Goal: Information Seeking & Learning: Learn about a topic

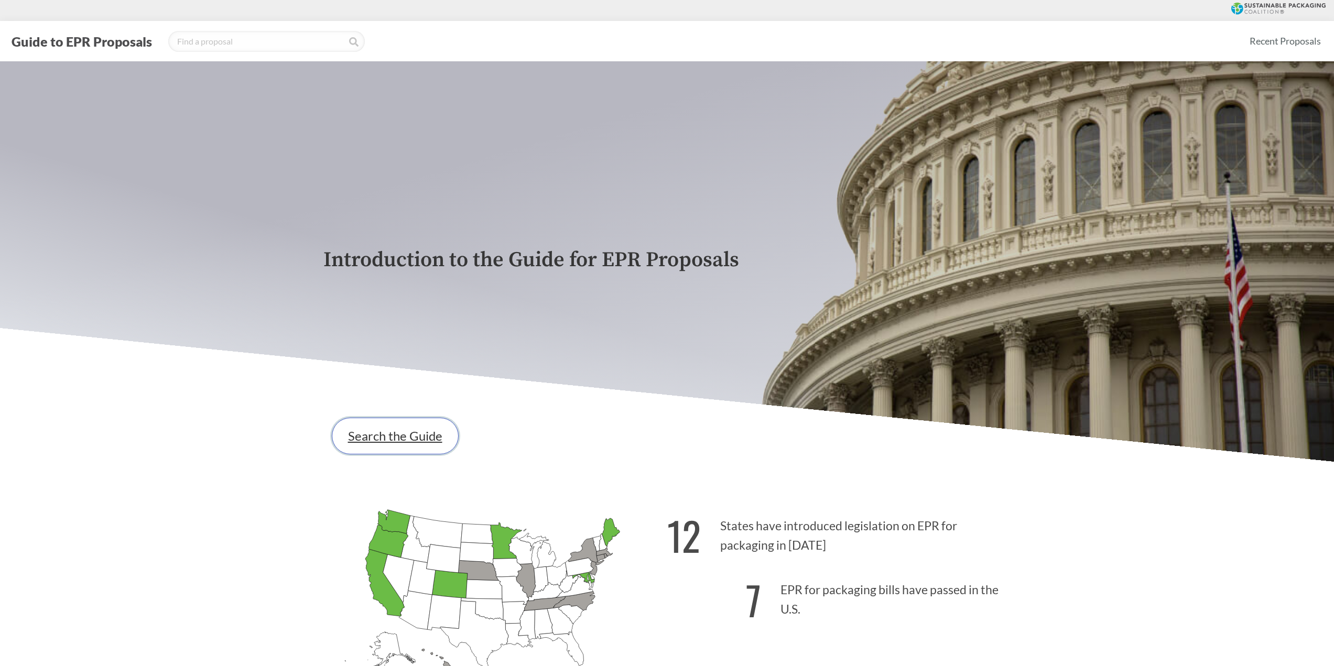
click at [408, 437] on link "Search the Guide" at bounding box center [395, 436] width 127 height 37
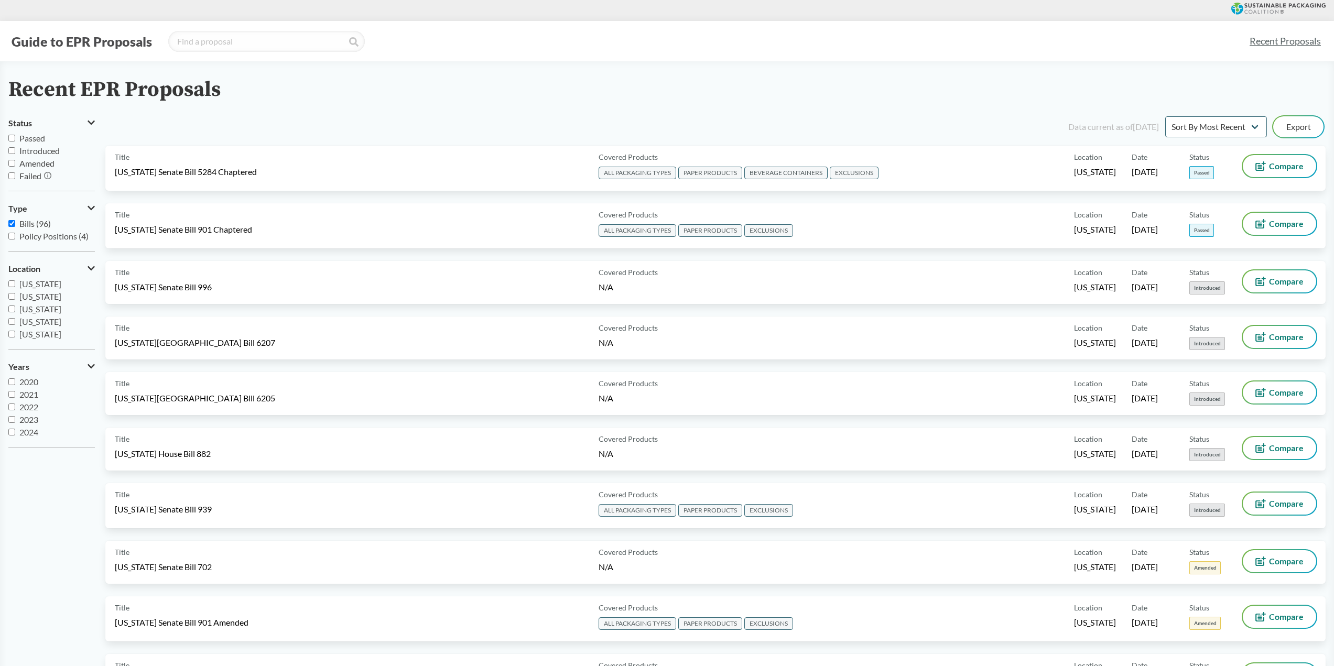
click at [11, 139] on input "Passed" at bounding box center [11, 138] width 7 height 7
checkbox input "true"
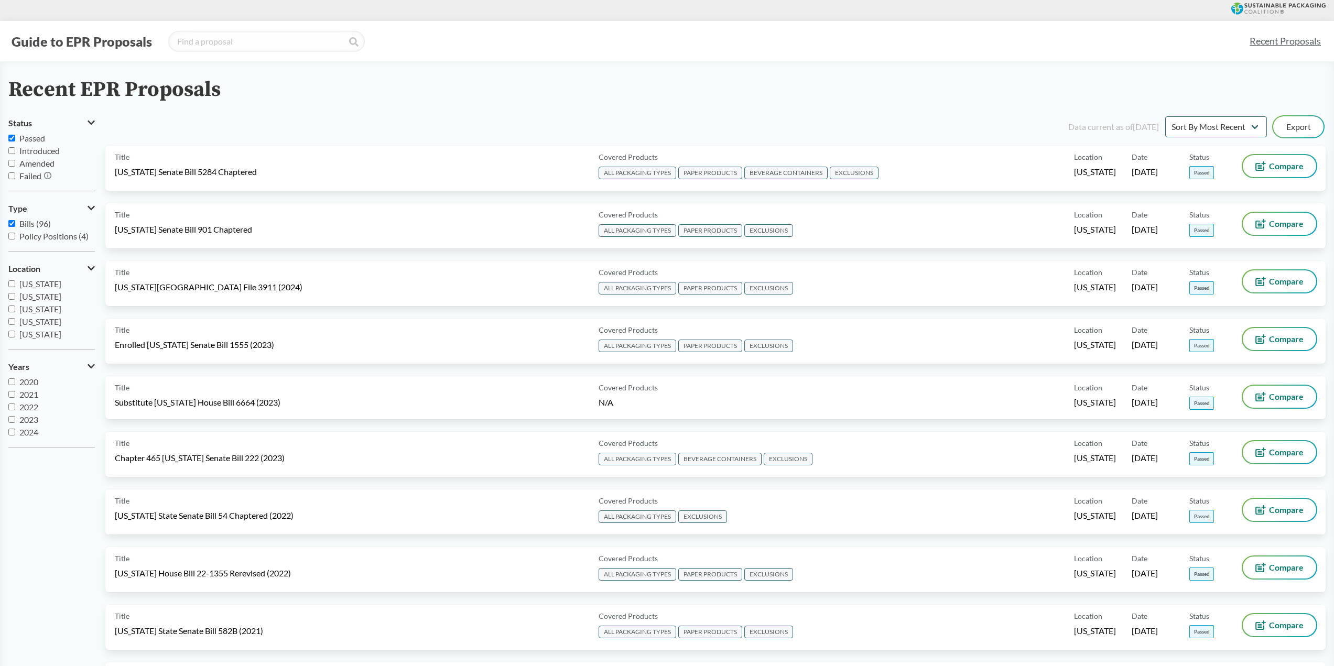
scroll to position [157, 0]
click at [11, 292] on input "[US_STATE]" at bounding box center [11, 290] width 7 height 7
checkbox input "true"
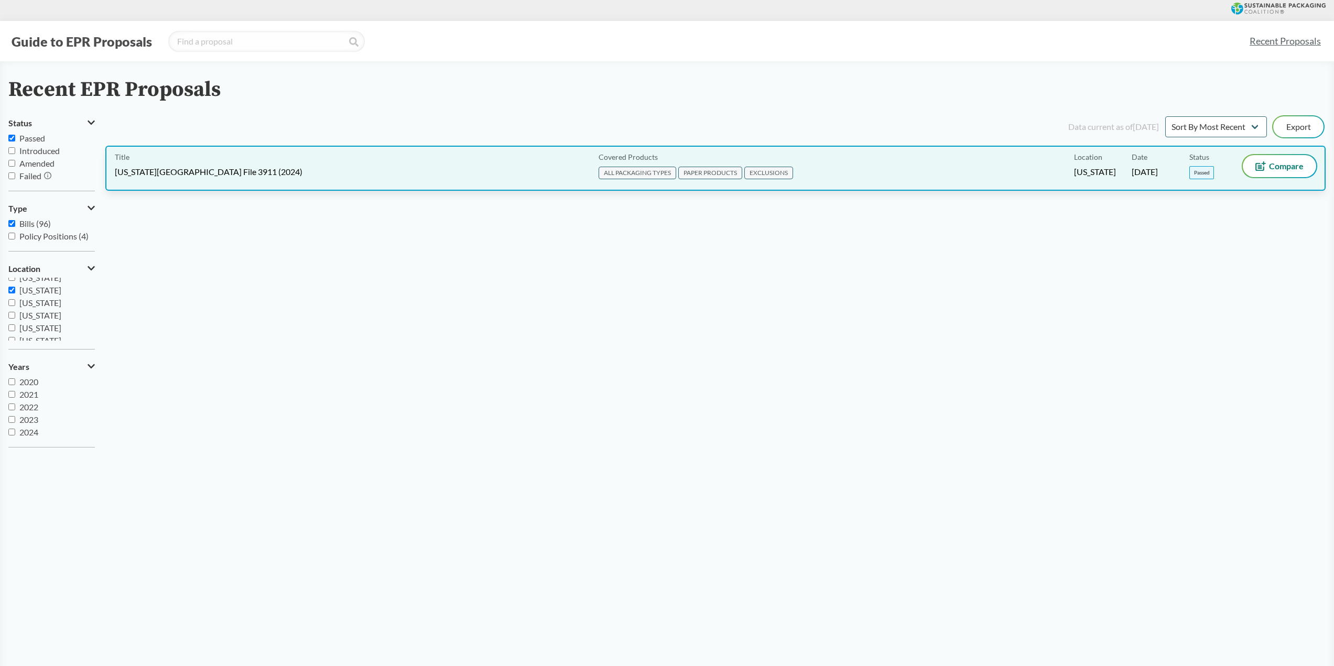
click at [182, 169] on span "[US_STATE][GEOGRAPHIC_DATA] File 3911 (2024)" at bounding box center [209, 172] width 188 height 12
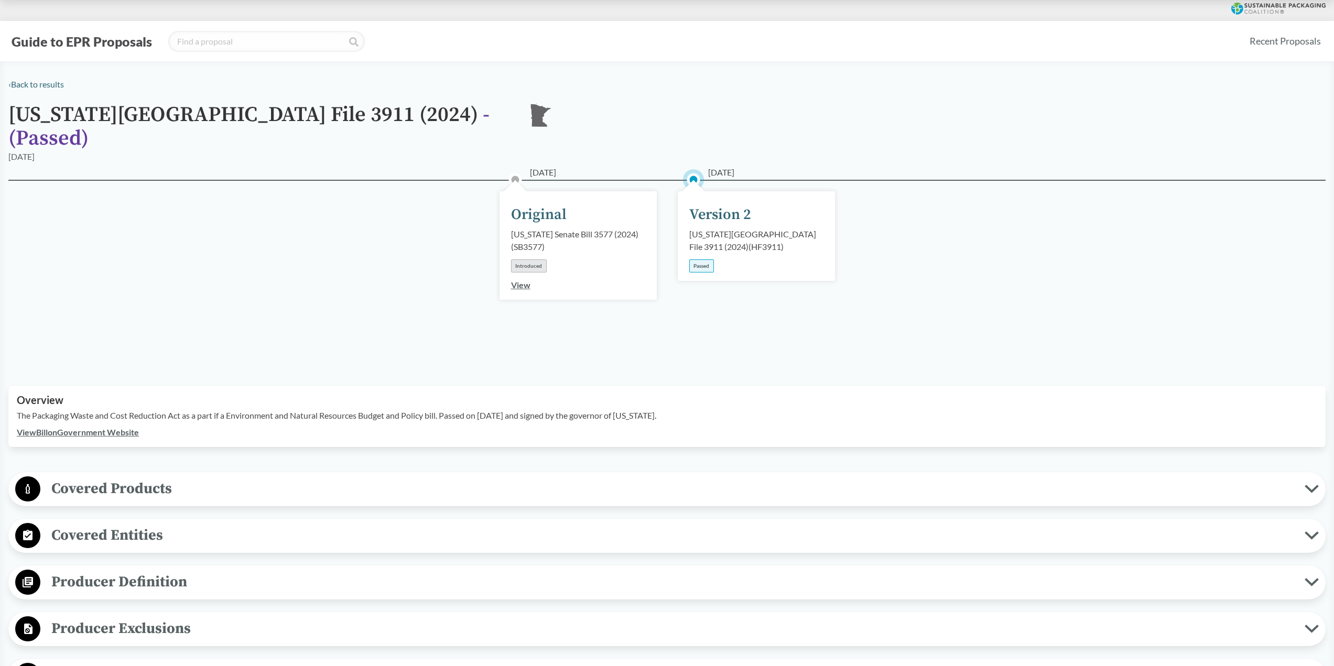
click at [136, 480] on span "Covered Products" at bounding box center [672, 489] width 1265 height 24
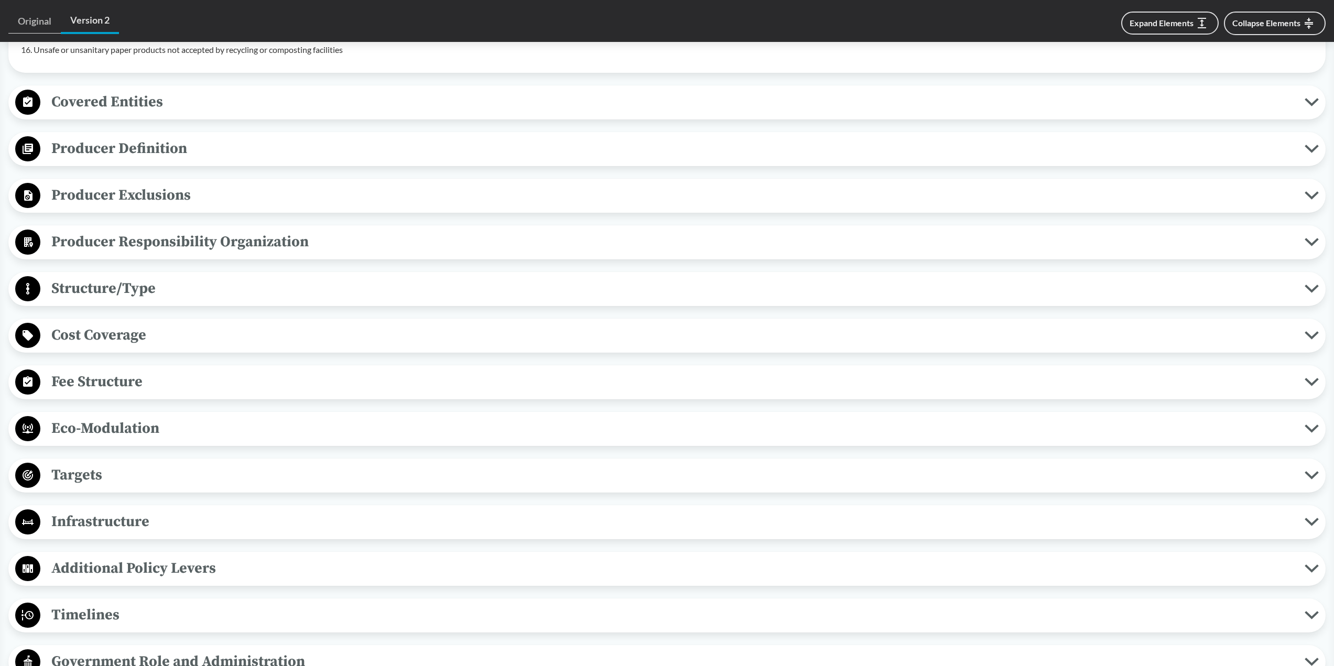
scroll to position [891, 0]
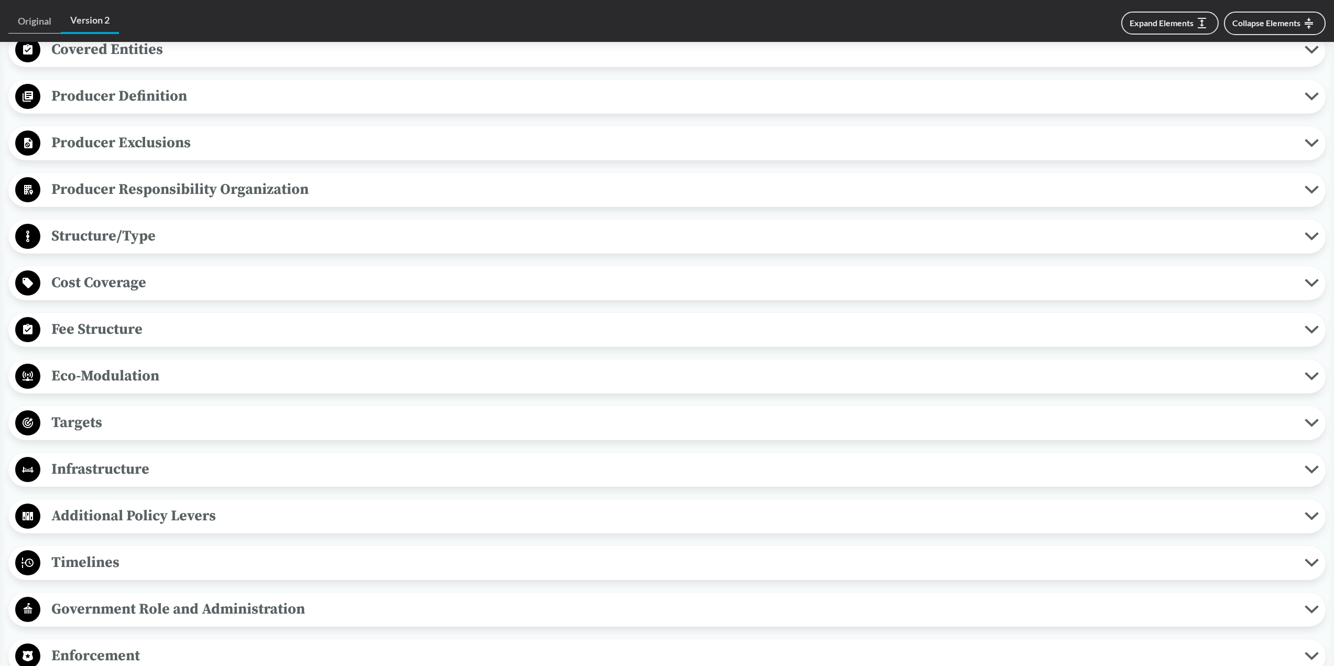
click at [68, 411] on span "Targets" at bounding box center [672, 423] width 1265 height 24
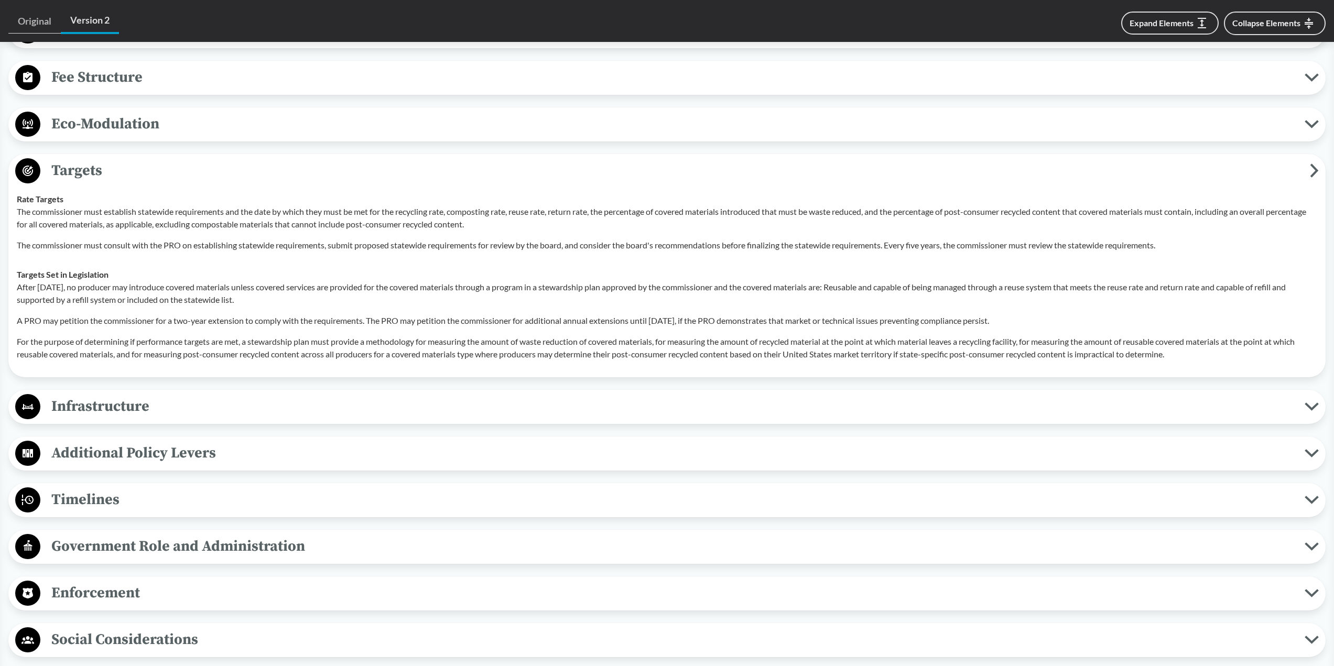
scroll to position [1154, 0]
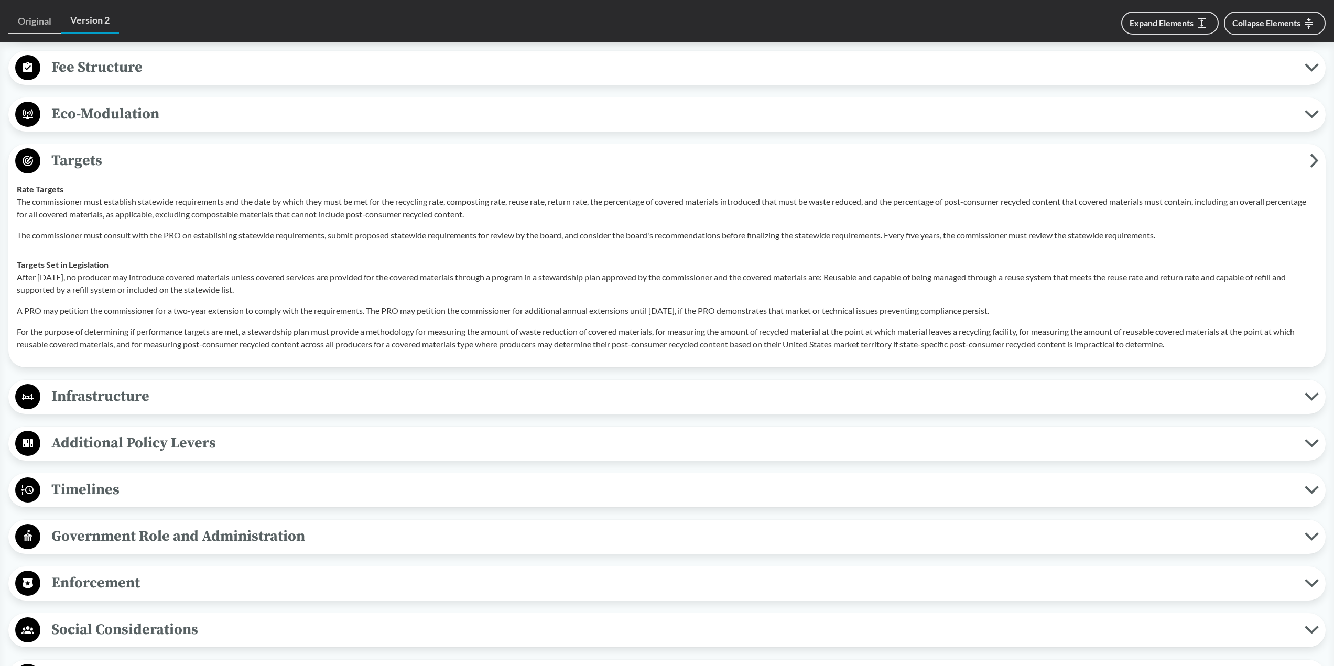
click at [90, 478] on span "Timelines" at bounding box center [672, 490] width 1265 height 24
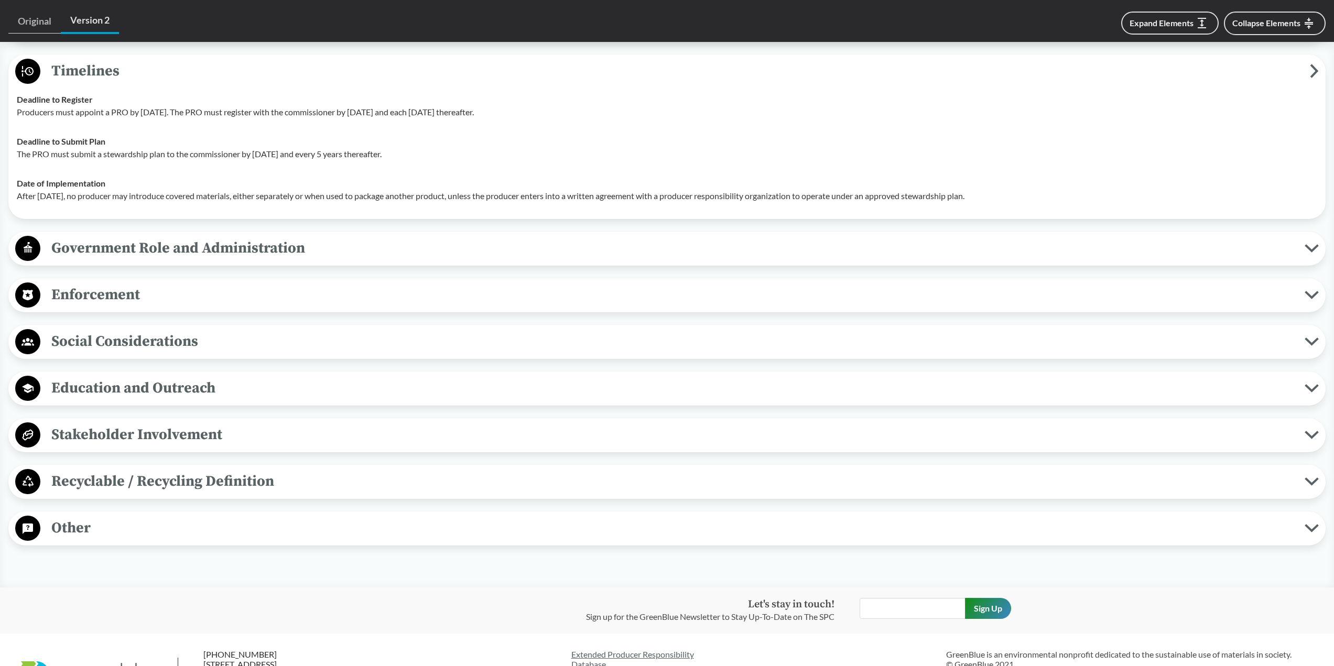
scroll to position [1573, 0]
click at [89, 469] on span "Recyclable / Recycling Definition" at bounding box center [672, 481] width 1265 height 24
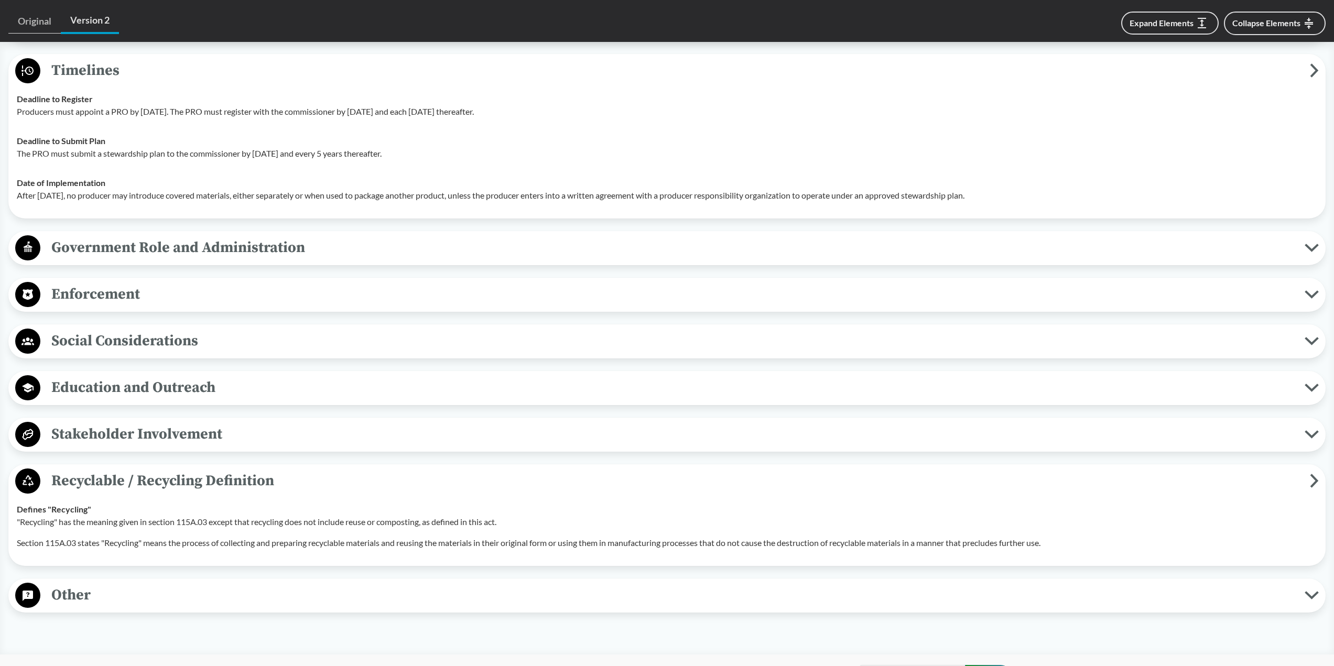
click at [77, 284] on span "Enforcement" at bounding box center [672, 295] width 1265 height 24
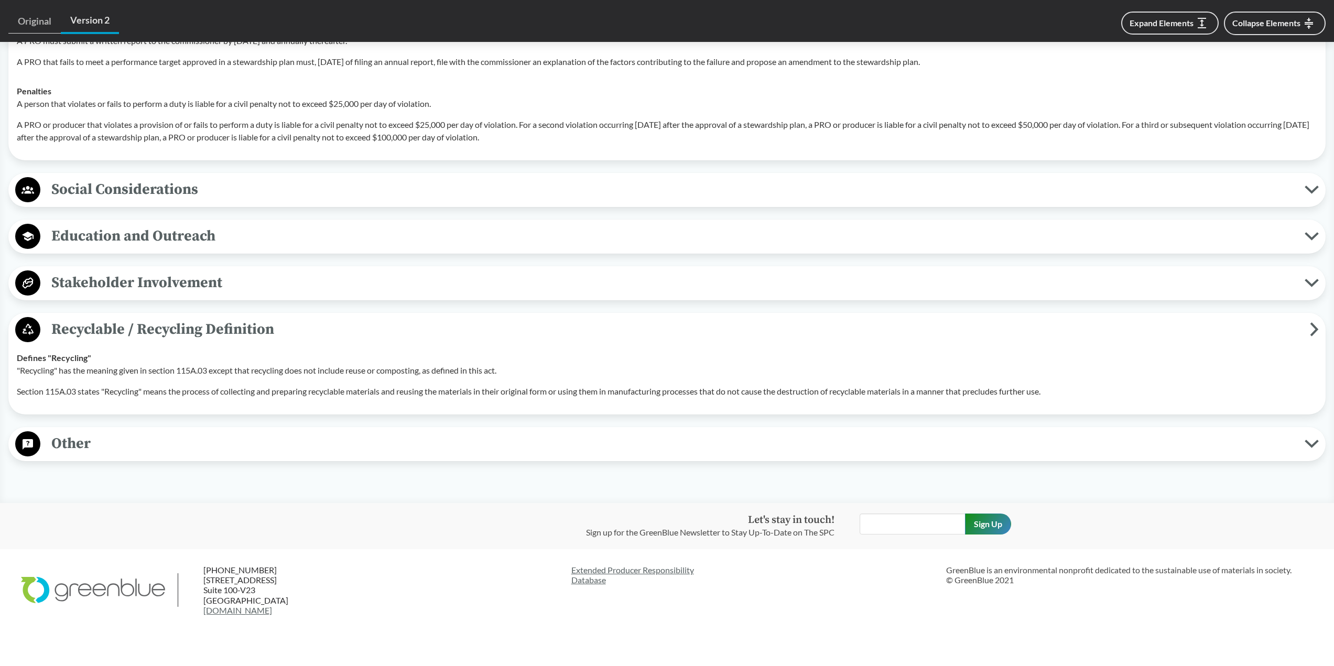
scroll to position [1873, 0]
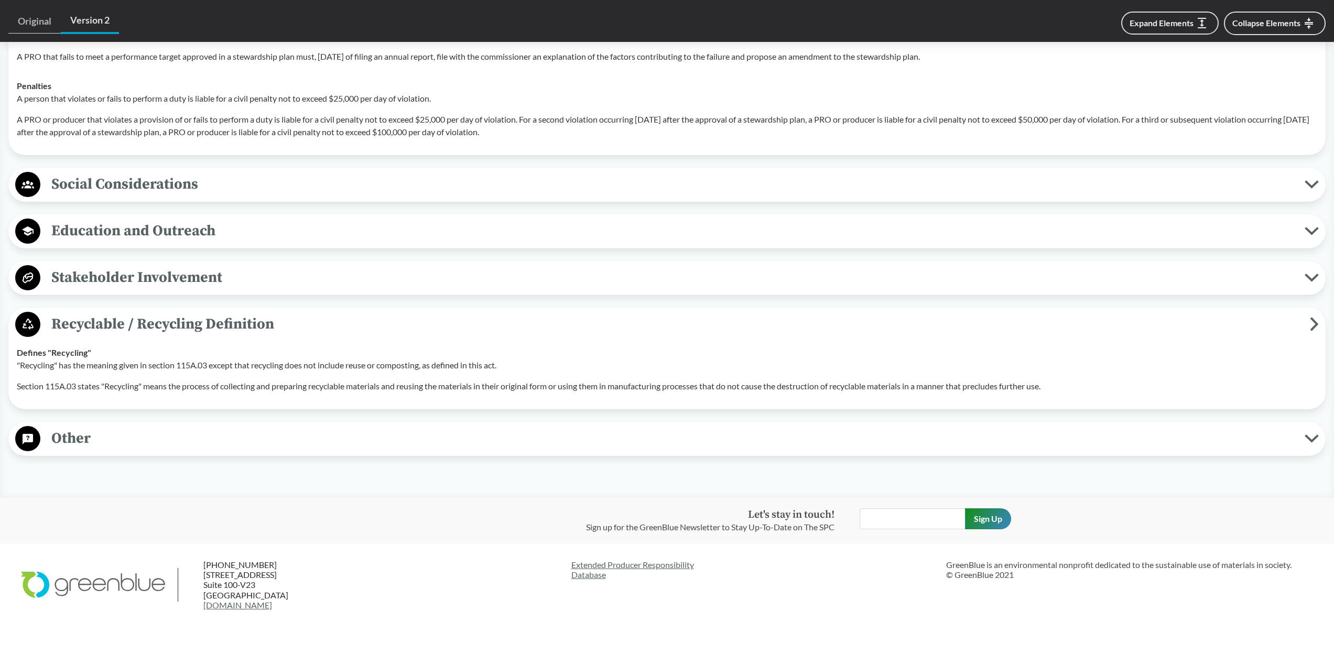
click at [91, 427] on span "Other" at bounding box center [672, 439] width 1265 height 24
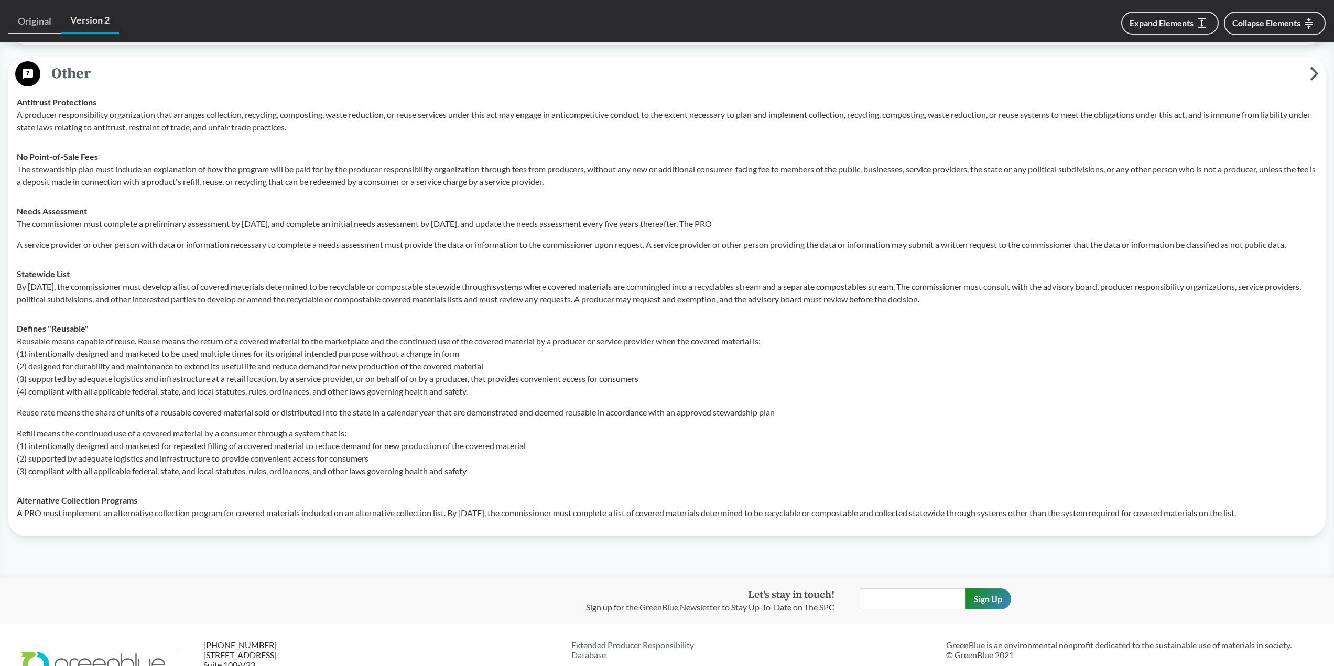
scroll to position [2240, 0]
